Goal: Task Accomplishment & Management: Manage account settings

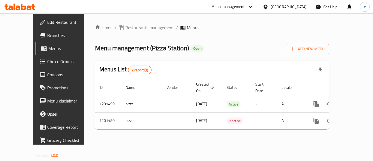
click at [286, 6] on div "[GEOGRAPHIC_DATA]" at bounding box center [289, 7] width 36 height 6
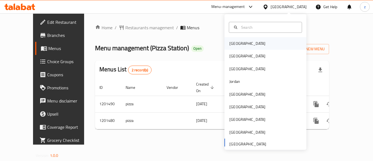
click at [245, 41] on div "Bahrain" at bounding box center [265, 43] width 82 height 13
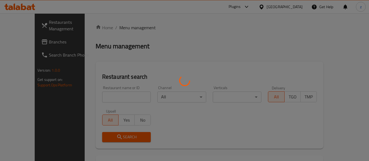
click at [296, 35] on div at bounding box center [184, 80] width 369 height 161
click at [297, 7] on div at bounding box center [184, 80] width 369 height 161
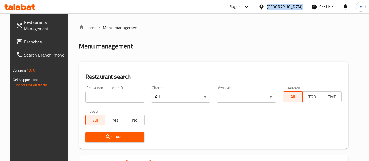
click at [297, 7] on div "Bahrain" at bounding box center [284, 7] width 36 height 6
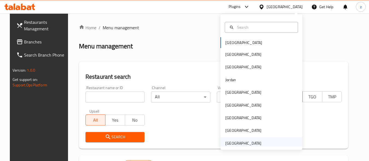
click at [254, 140] on div "[GEOGRAPHIC_DATA]" at bounding box center [243, 143] width 36 height 6
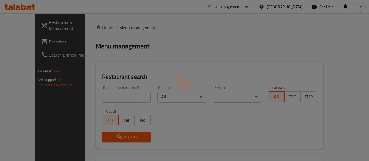
click at [177, 57] on div at bounding box center [184, 80] width 369 height 161
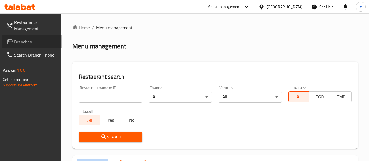
click at [43, 40] on span "Branches" at bounding box center [35, 41] width 43 height 7
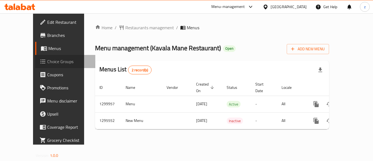
click at [47, 60] on span "Choice Groups" at bounding box center [69, 61] width 44 height 7
